Goal: Task Accomplishment & Management: Manage account settings

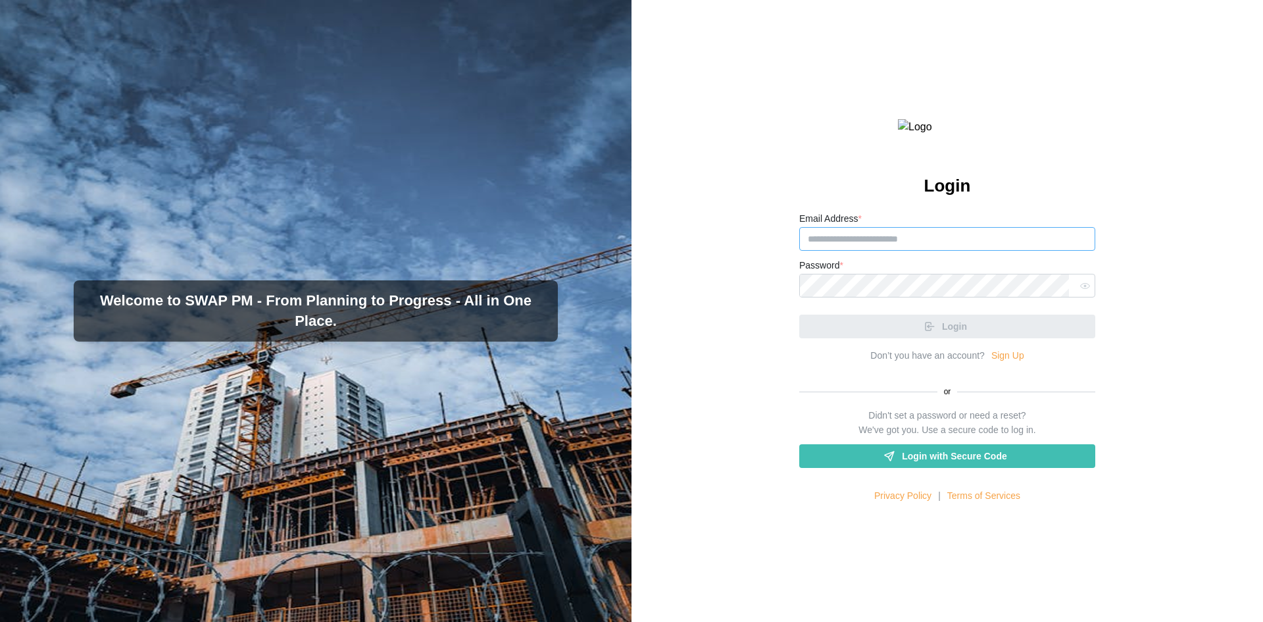
type input "**********"
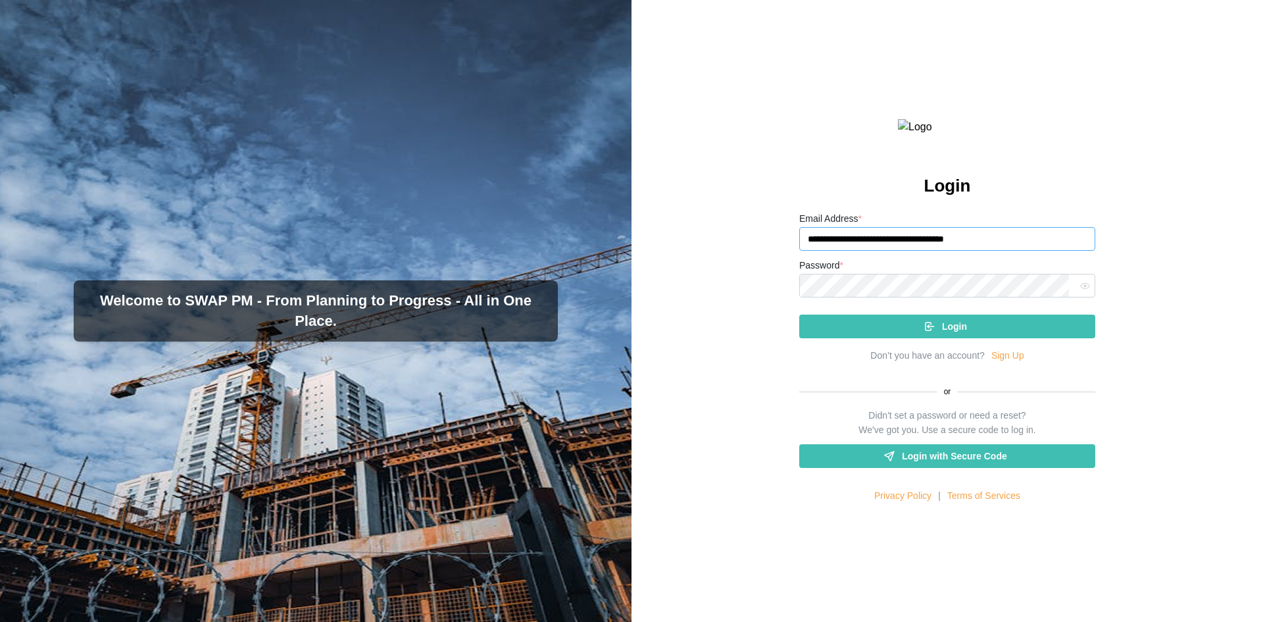
click at [1010, 251] on input "**********" at bounding box center [947, 239] width 296 height 24
click at [995, 337] on div "Login" at bounding box center [945, 326] width 275 height 22
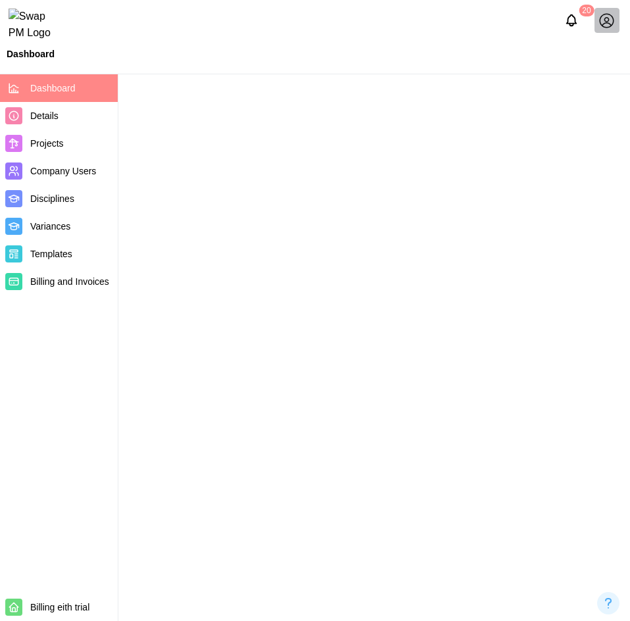
click at [609, 22] on icon at bounding box center [607, 20] width 16 height 16
click at [599, 43] on link "My Profile" at bounding box center [590, 53] width 72 height 28
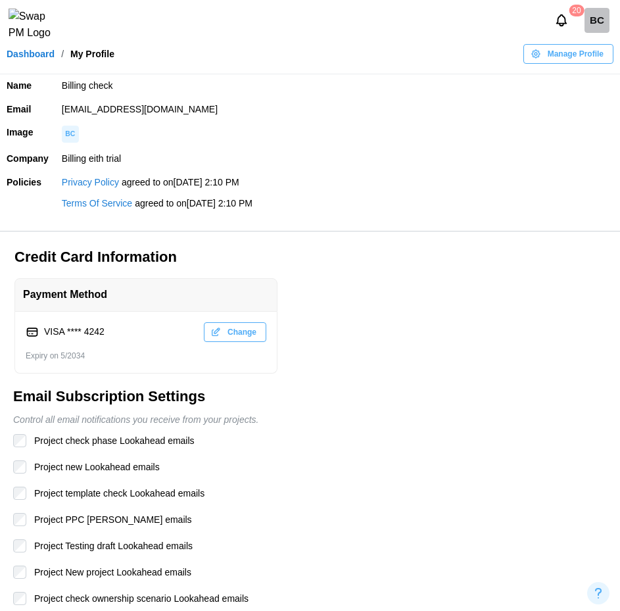
drag, startPoint x: 272, startPoint y: 105, endPoint x: 20, endPoint y: 111, distance: 252.0
click at [20, 111] on tr "Email qatestercodingcops+billingcheck@gmail.com" at bounding box center [310, 110] width 620 height 24
click at [359, 108] on td "qatestercodingcops+billingcheck@gmail.com" at bounding box center [337, 110] width 565 height 24
drag, startPoint x: 272, startPoint y: 99, endPoint x: 61, endPoint y: 109, distance: 210.7
click at [61, 109] on td "qatestercodingcops+billingcheck@gmail.com" at bounding box center [337, 110] width 565 height 24
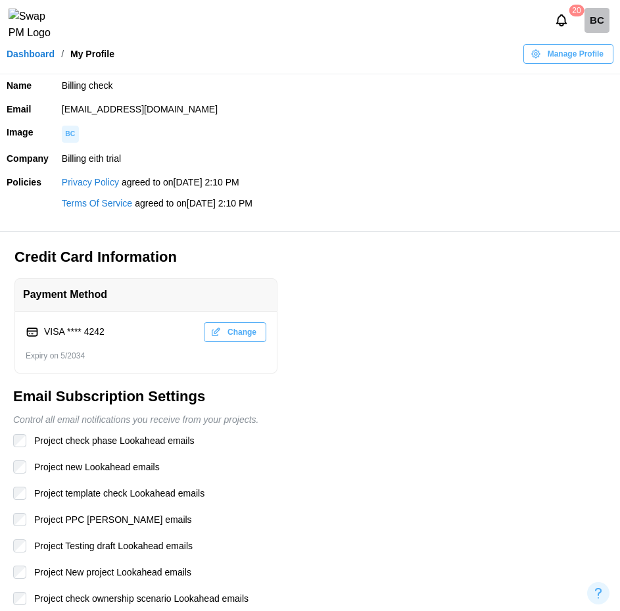
copy td "qatestercodingcops+billingcheck@gmail.com"
click at [602, 29] on div "BC" at bounding box center [597, 20] width 25 height 25
click at [599, 76] on div "Sign Out" at bounding box center [588, 77] width 41 height 11
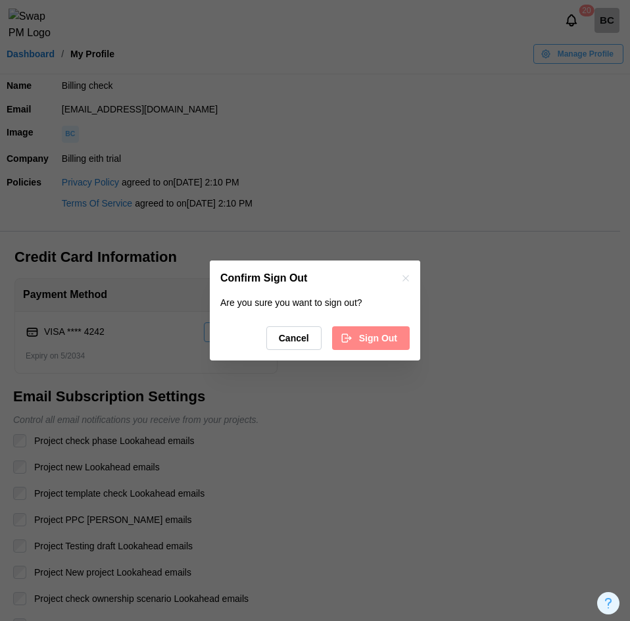
click at [377, 347] on span "Sign Out" at bounding box center [378, 338] width 38 height 22
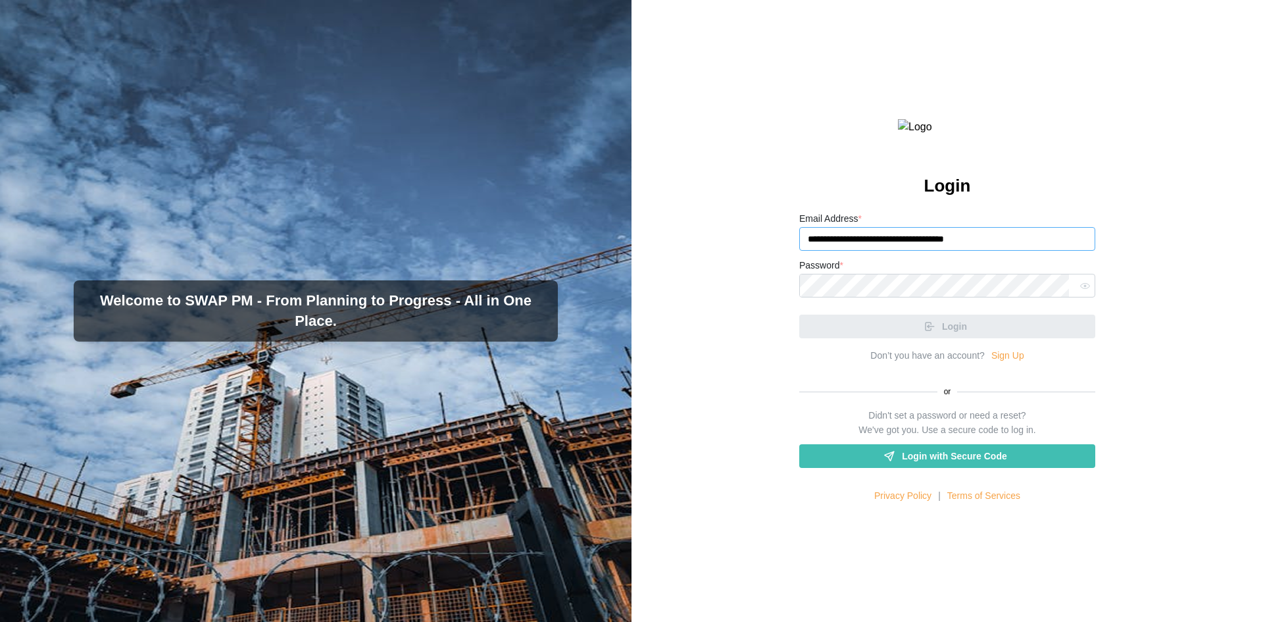
click at [858, 251] on input "**********" at bounding box center [947, 239] width 296 height 24
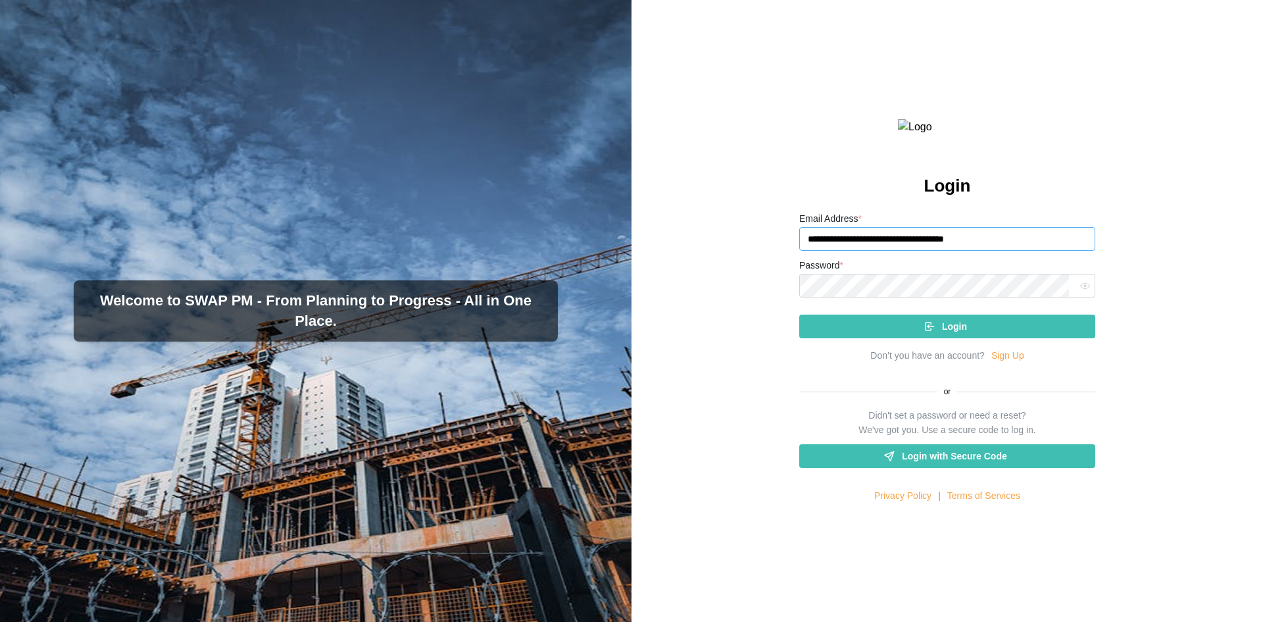
type input "**********"
click at [984, 337] on div "Login" at bounding box center [945, 326] width 275 height 22
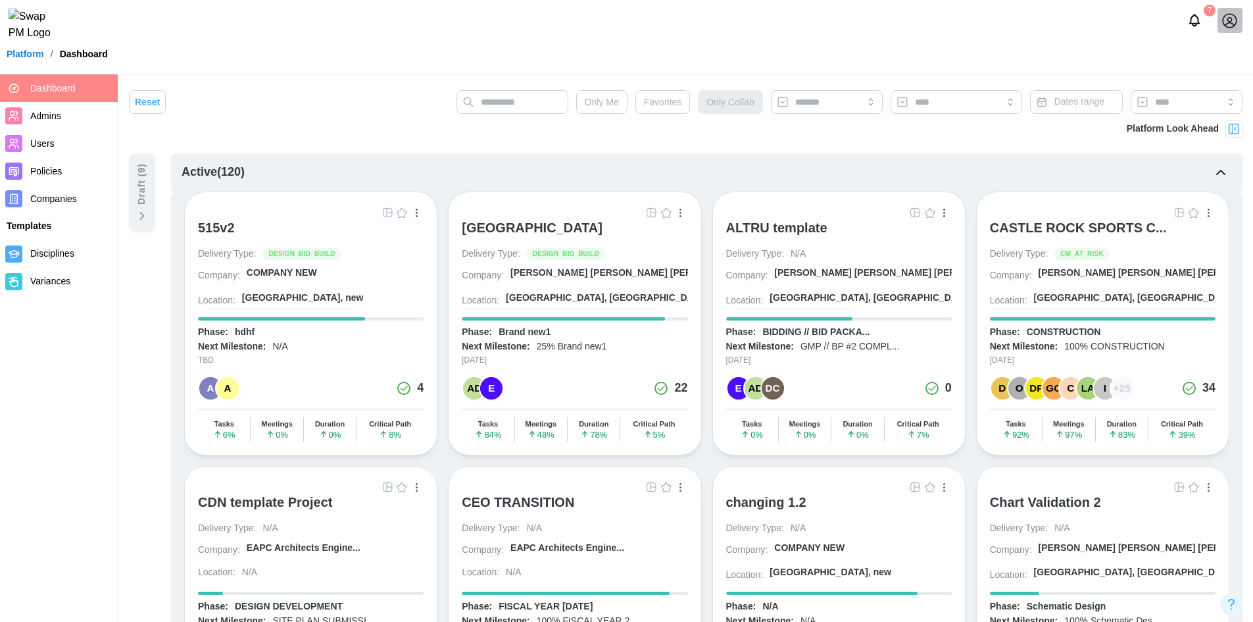
click at [33, 196] on span "Companies" at bounding box center [53, 198] width 47 height 11
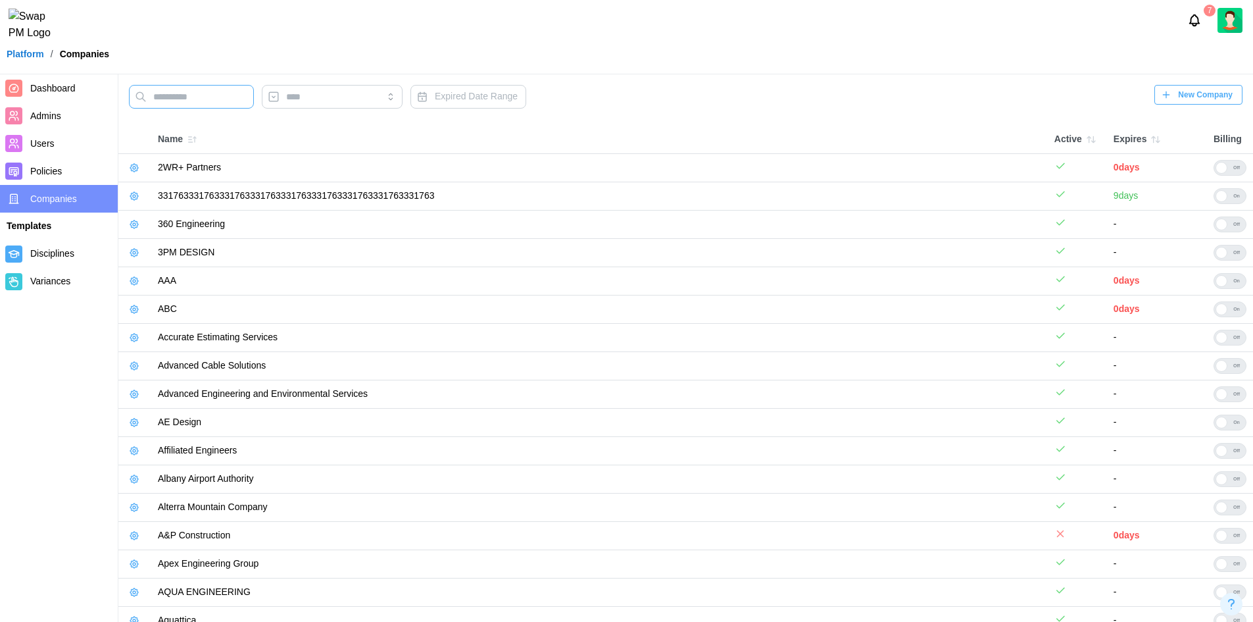
click at [176, 103] on input "text" at bounding box center [191, 97] width 125 height 24
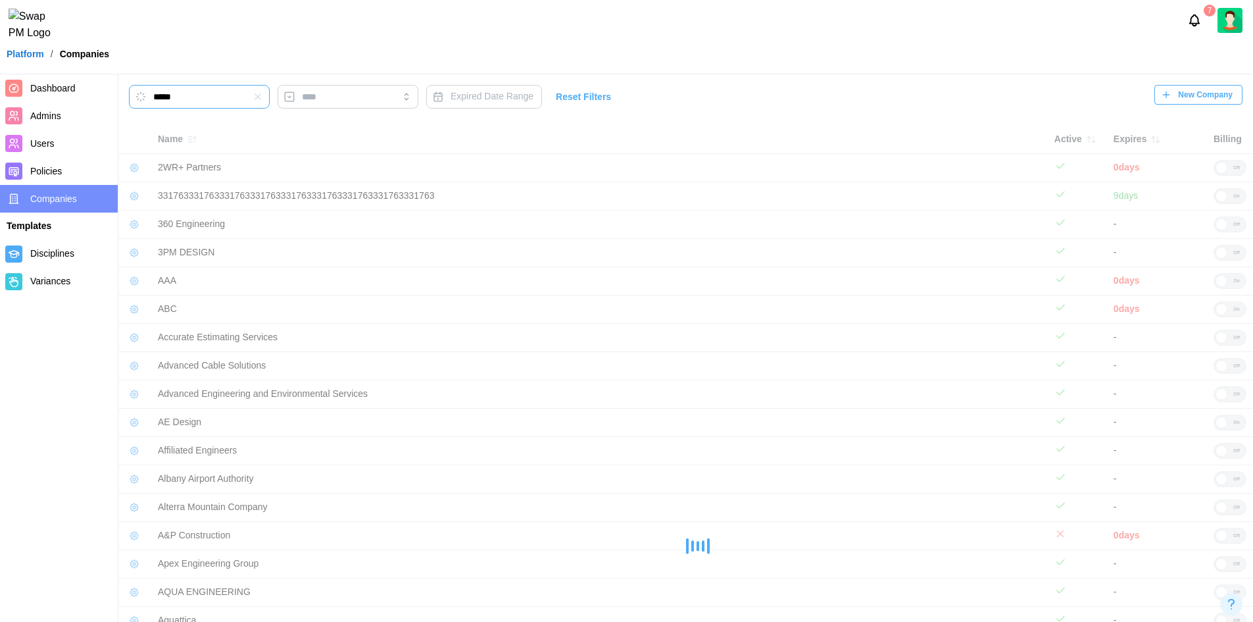
type input "*****"
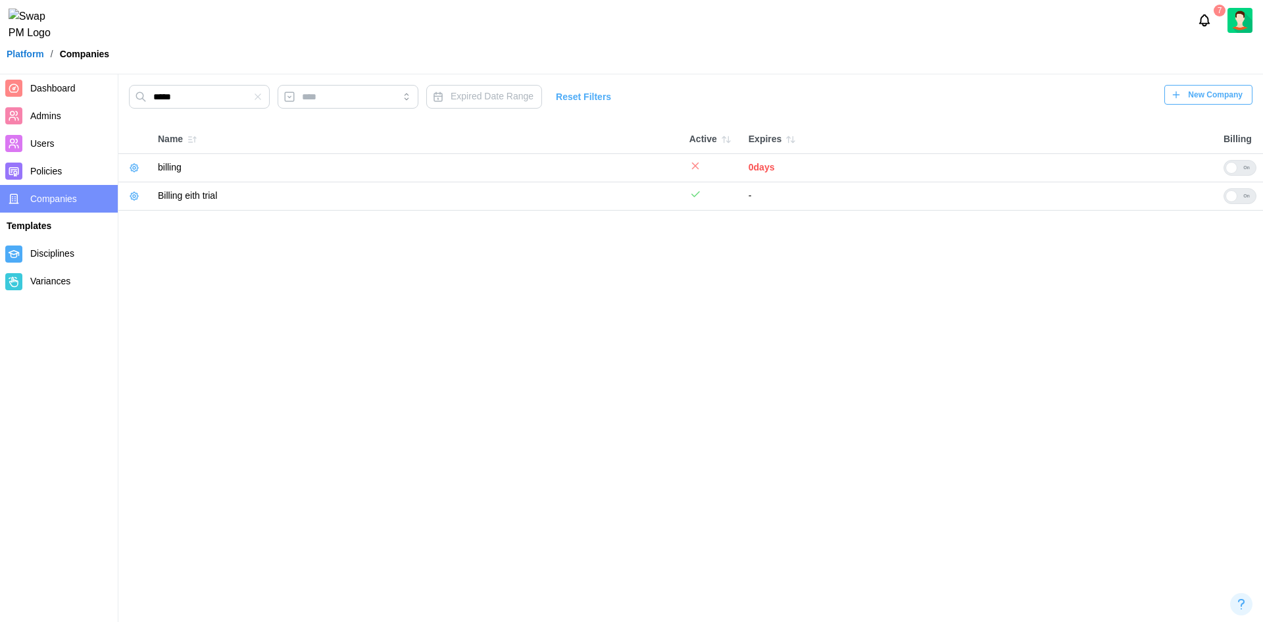
click at [134, 199] on icon "button" at bounding box center [134, 196] width 11 height 11
click at [133, 197] on icon "button" at bounding box center [134, 196] width 3 height 3
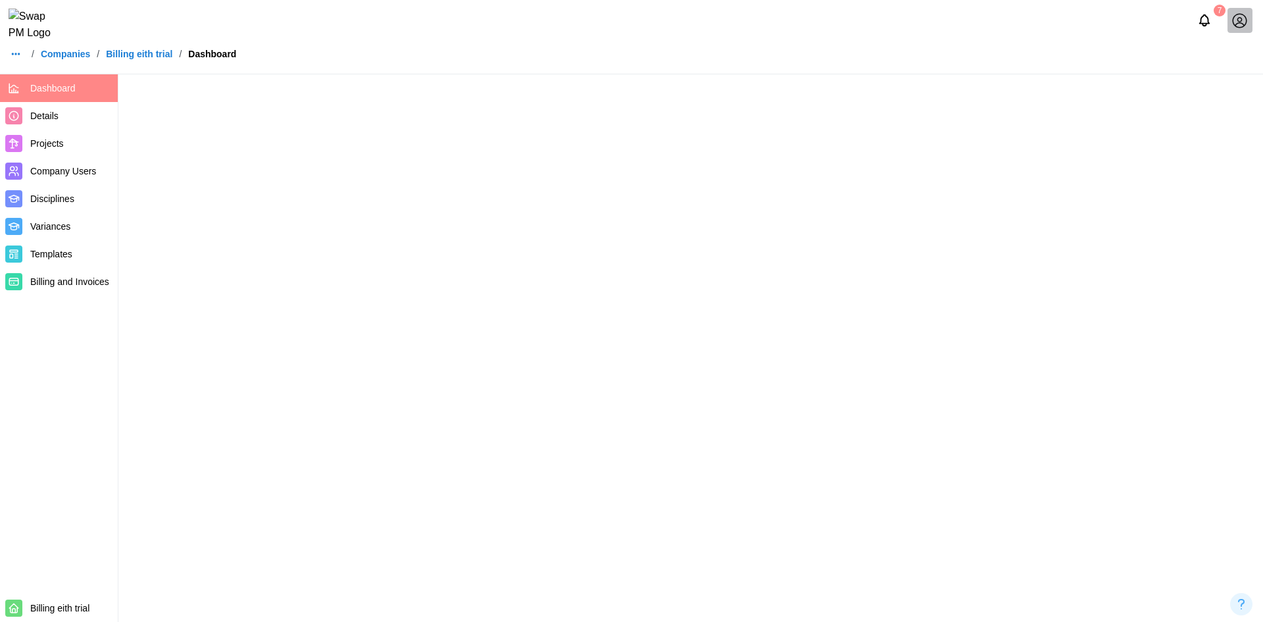
click at [39, 153] on link "Projects" at bounding box center [59, 144] width 118 height 28
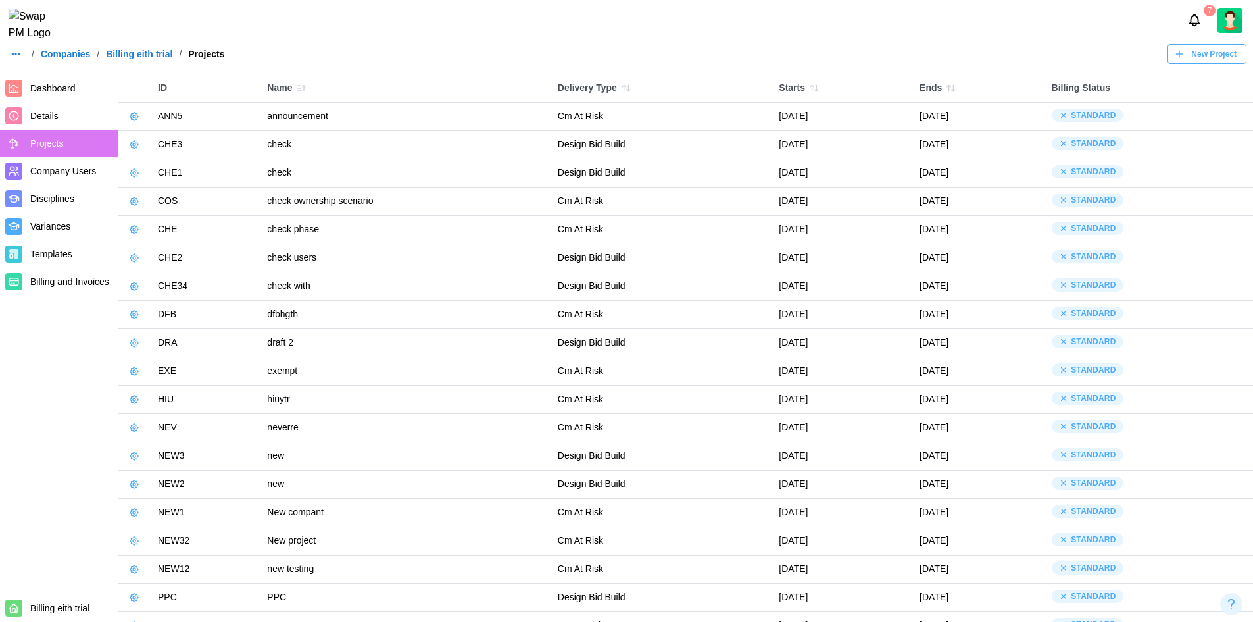
drag, startPoint x: 130, startPoint y: 112, endPoint x: 68, endPoint y: 410, distance: 304.2
click at [68, 410] on nav "Dashboard Details Projects Company Users Disciplines Variances Templates Billin…" at bounding box center [59, 347] width 118 height 547
click at [135, 113] on icon "button" at bounding box center [134, 116] width 8 height 8
click at [147, 149] on button "Manage Project" at bounding box center [177, 146] width 98 height 24
drag, startPoint x: 64, startPoint y: 424, endPoint x: 56, endPoint y: 418, distance: 9.9
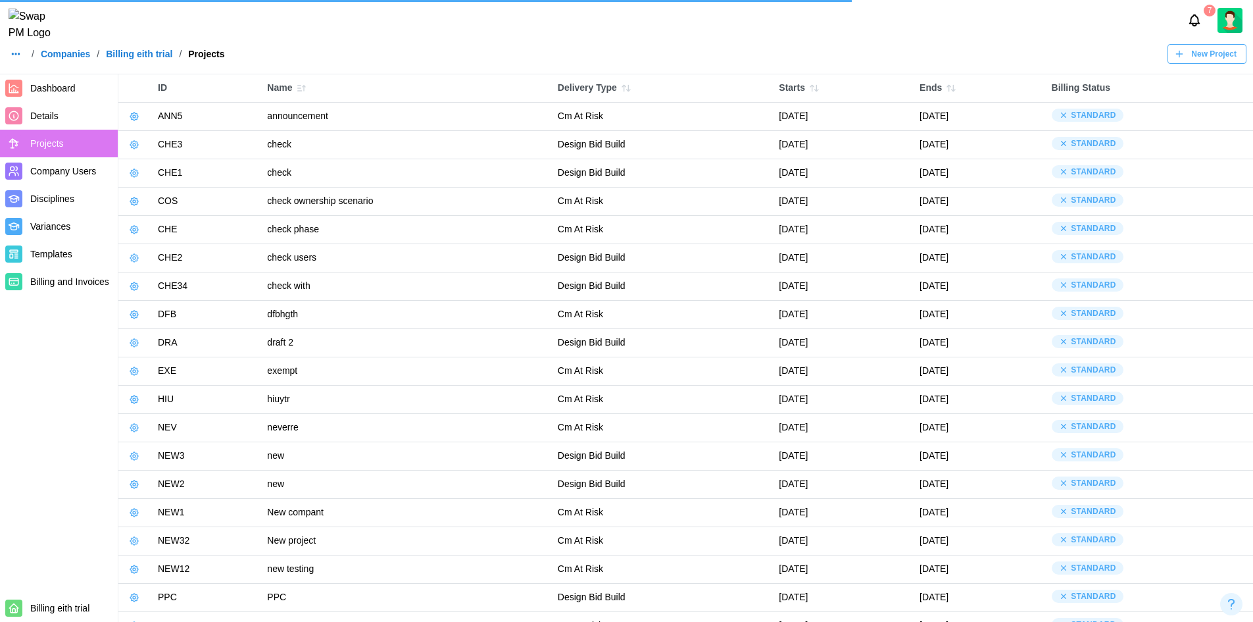
click at [56, 418] on nav "Dashboard Details Projects Company Users Disciplines Variances Templates Billin…" at bounding box center [59, 347] width 118 height 547
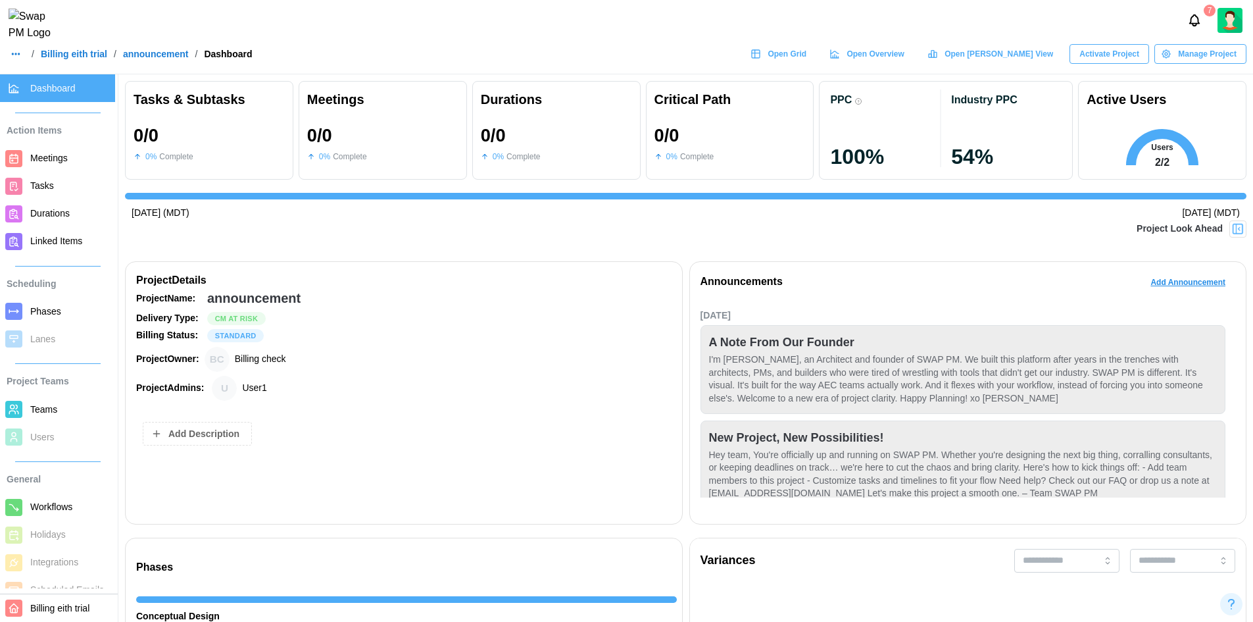
scroll to position [31, 0]
